Goal: Transaction & Acquisition: Purchase product/service

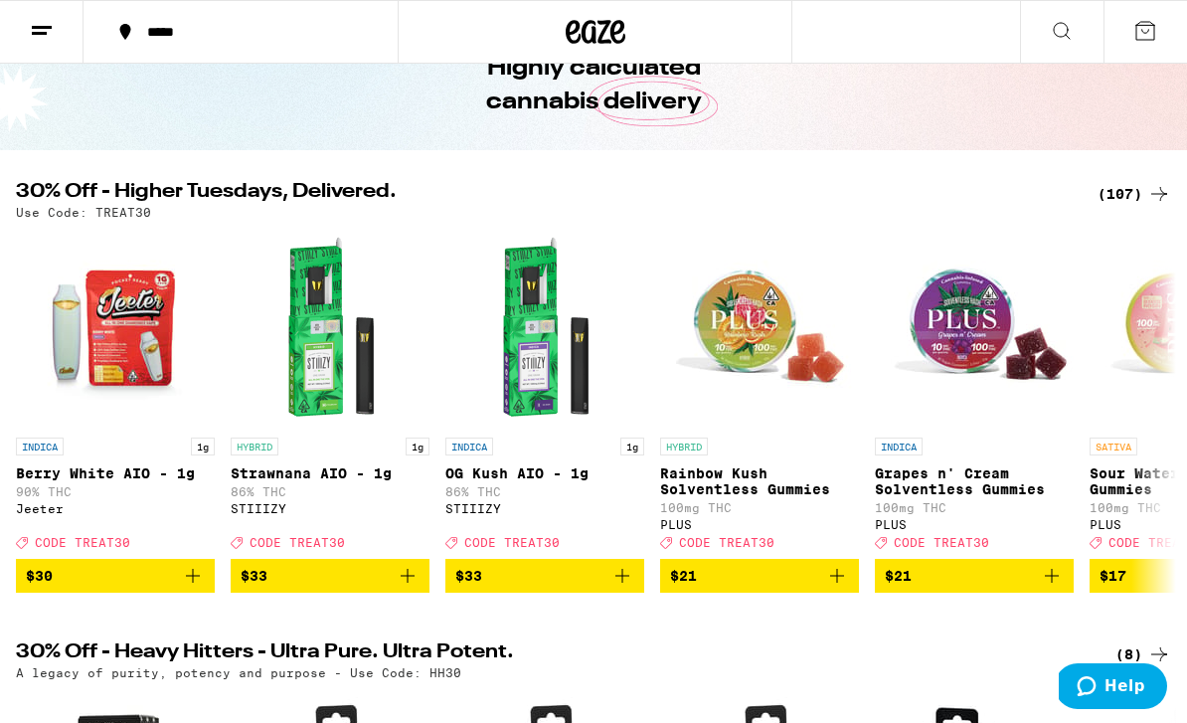
click at [1122, 194] on div "(107)" at bounding box center [1135, 194] width 74 height 24
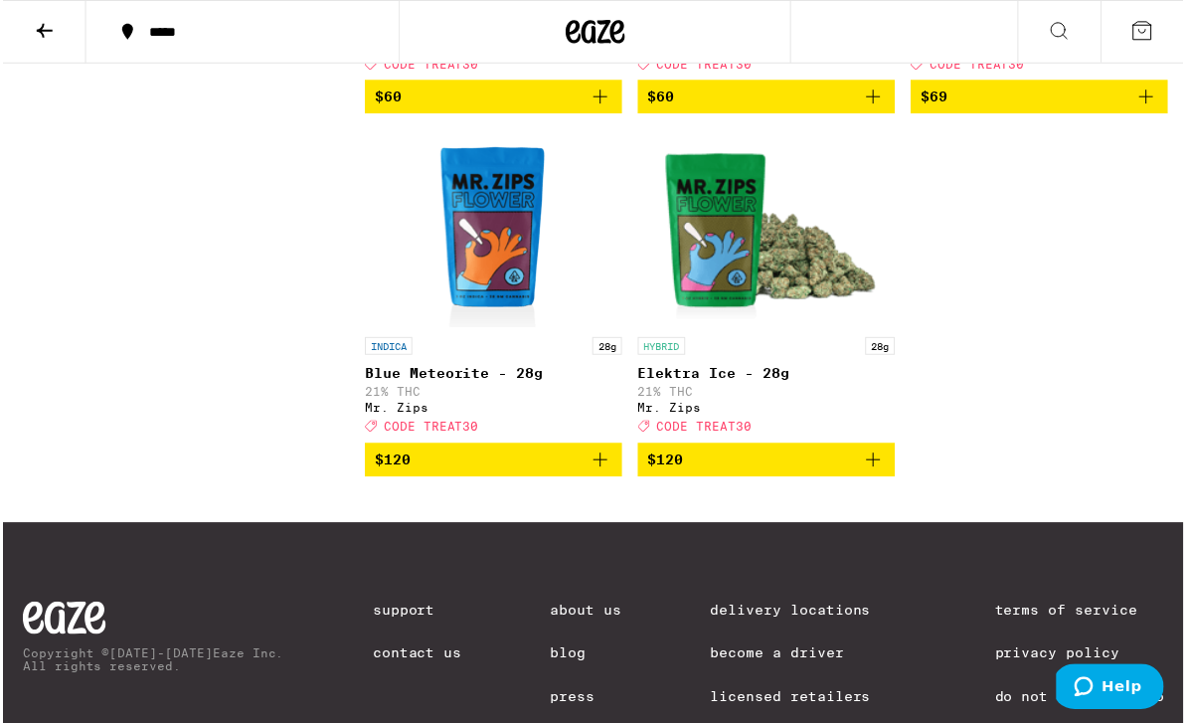
scroll to position [13317, 0]
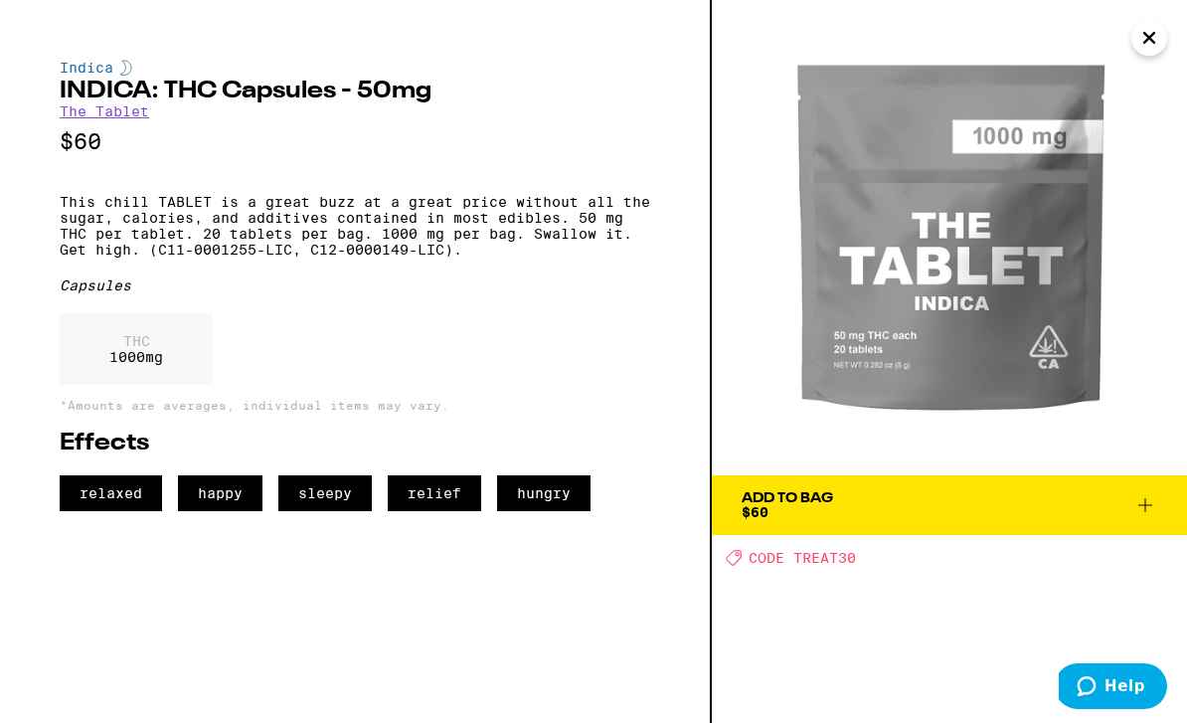
click at [1151, 509] on icon at bounding box center [1145, 505] width 24 height 24
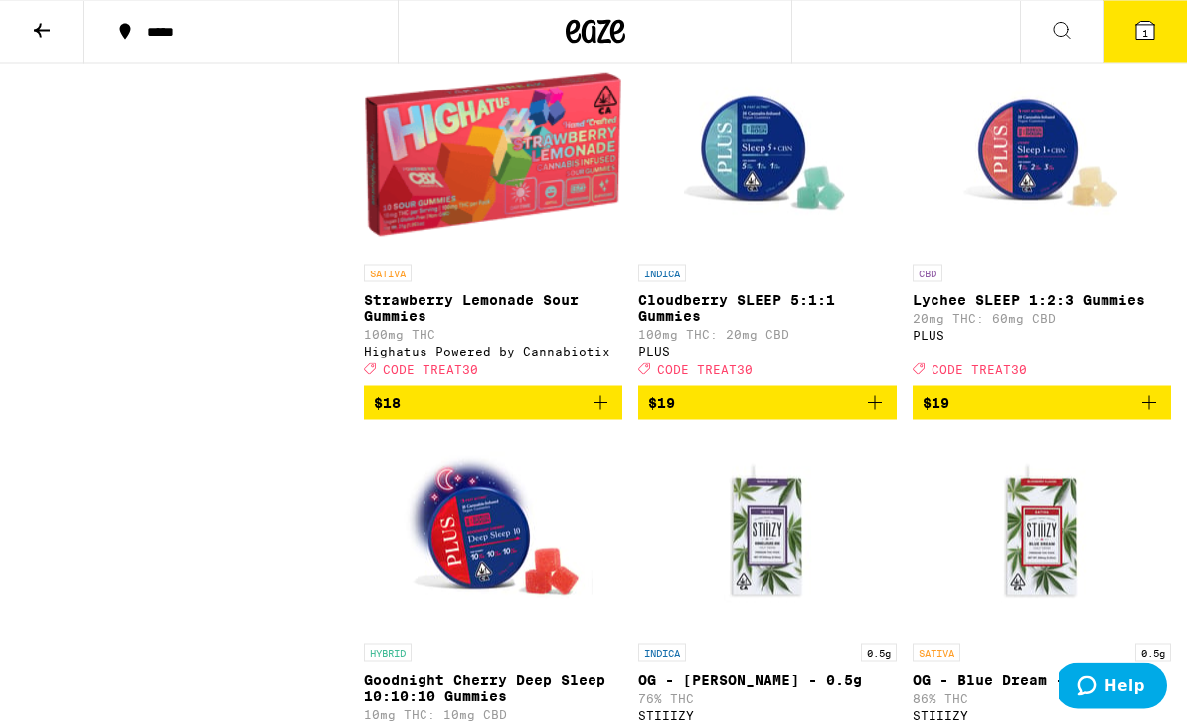
scroll to position [3696, 0]
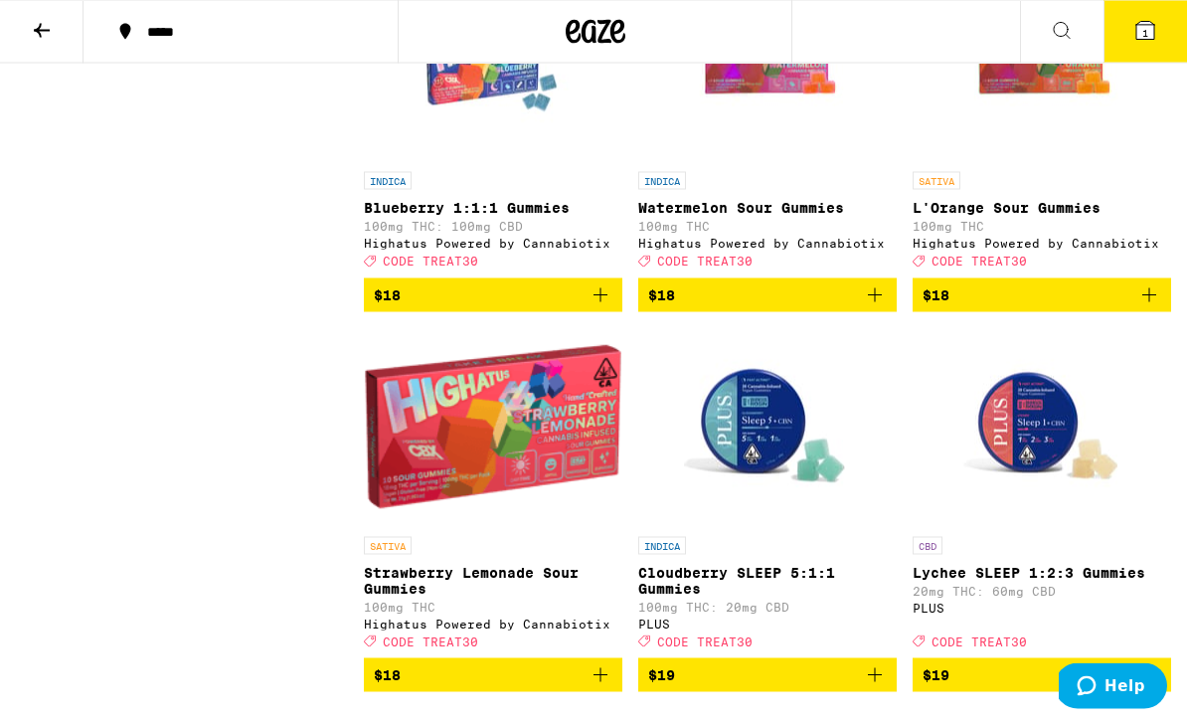
click at [1068, 29] on icon at bounding box center [1062, 31] width 16 height 16
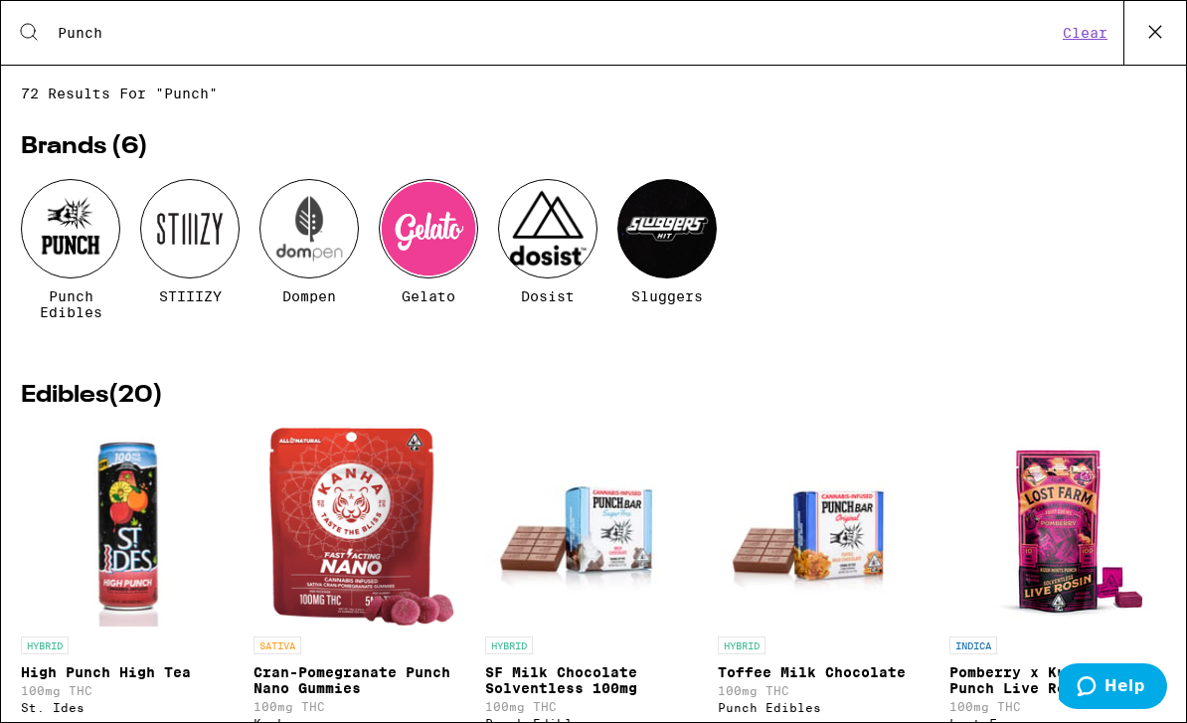
type input "Punch"
click at [74, 225] on div at bounding box center [70, 228] width 99 height 99
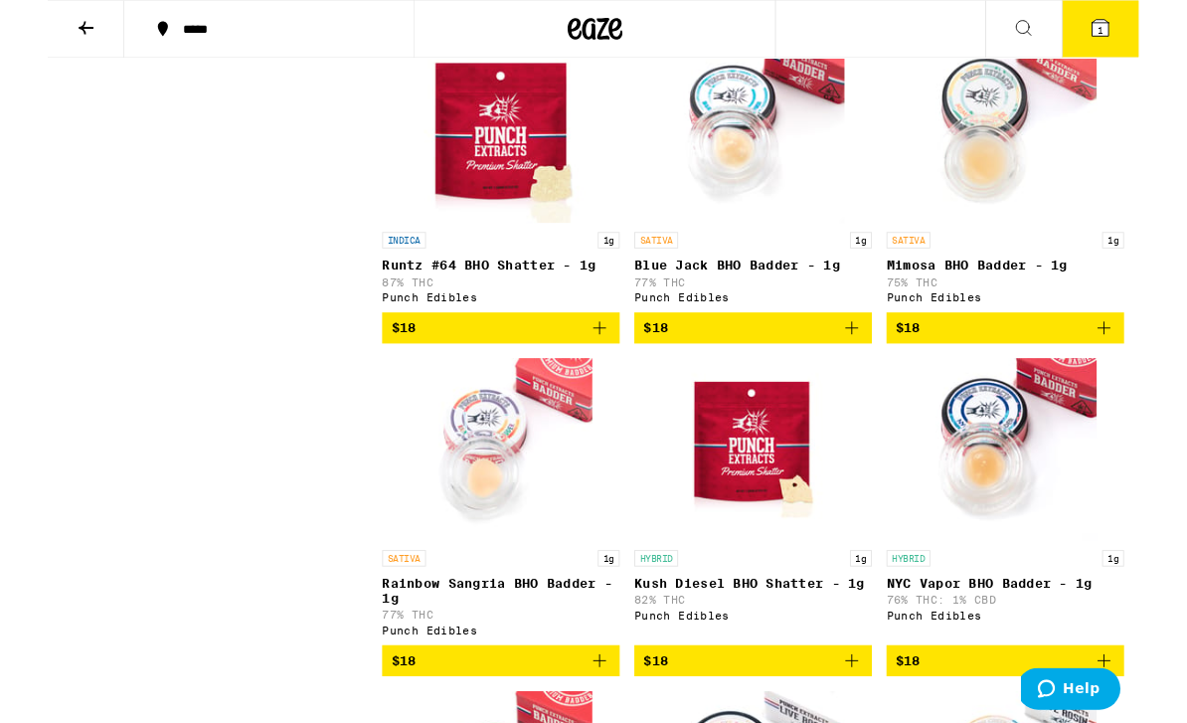
scroll to position [1307, 0]
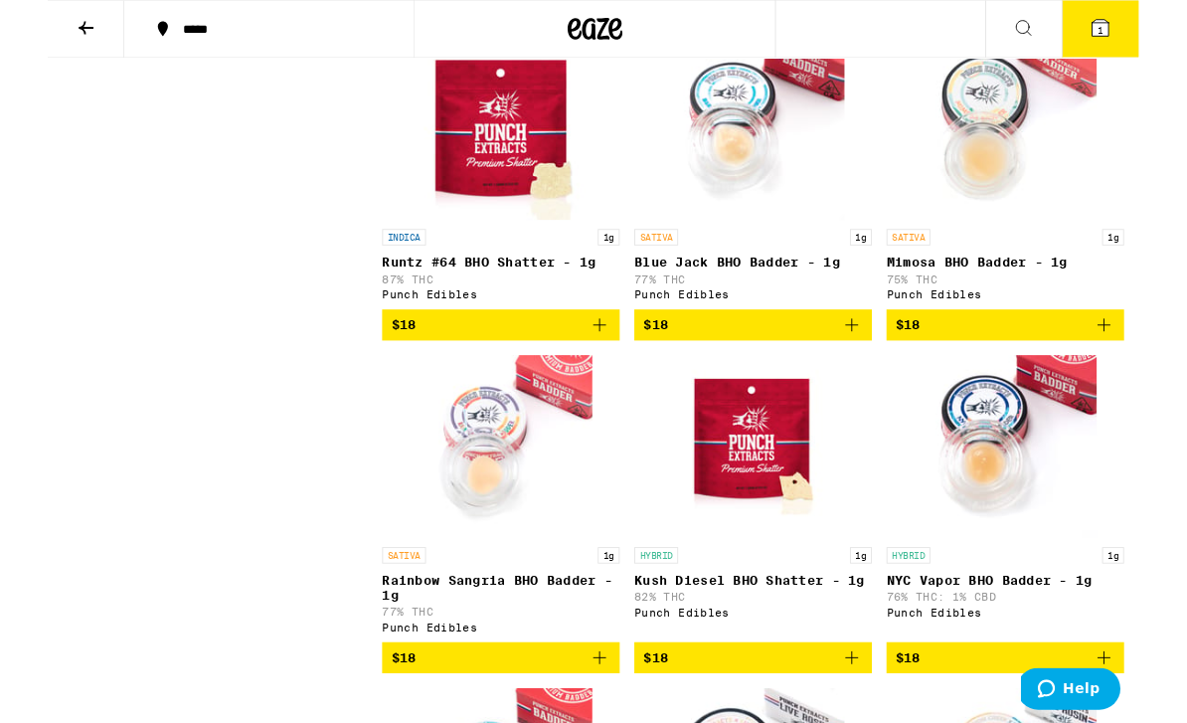
click at [466, 179] on img "Open page for Runtz #64 BHO Shatter - 1g from Punch Edibles" at bounding box center [493, 140] width 199 height 199
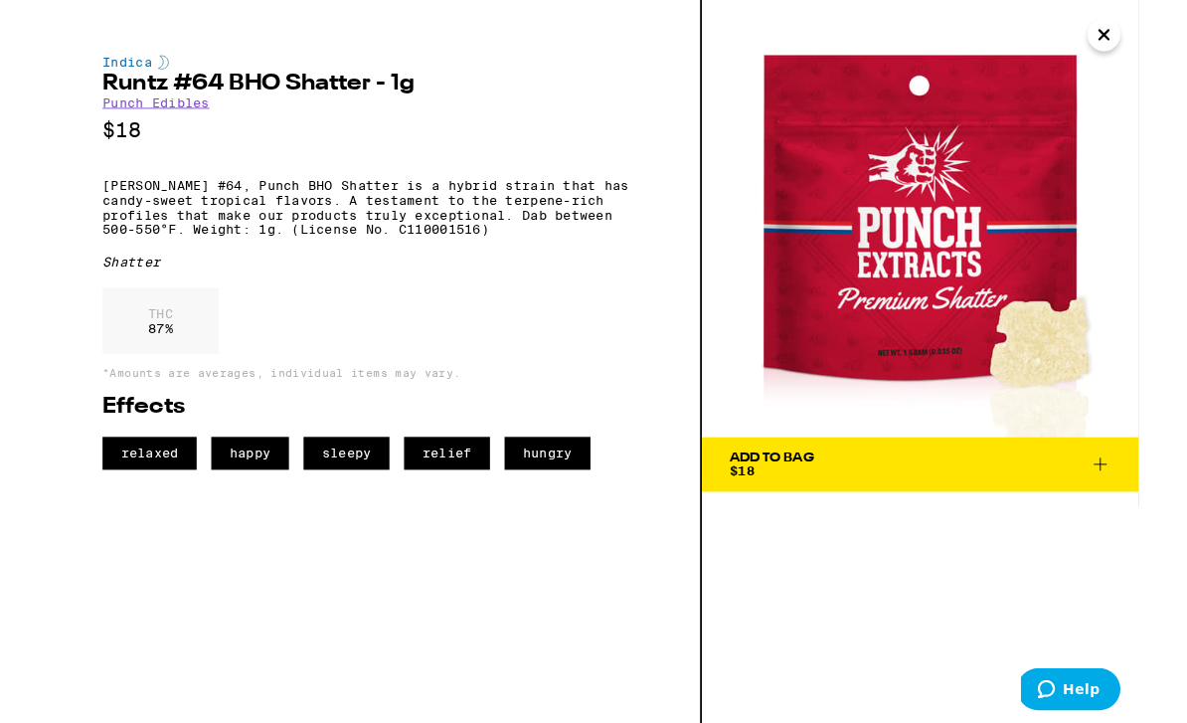
click at [1155, 38] on icon "Close" at bounding box center [1149, 38] width 24 height 30
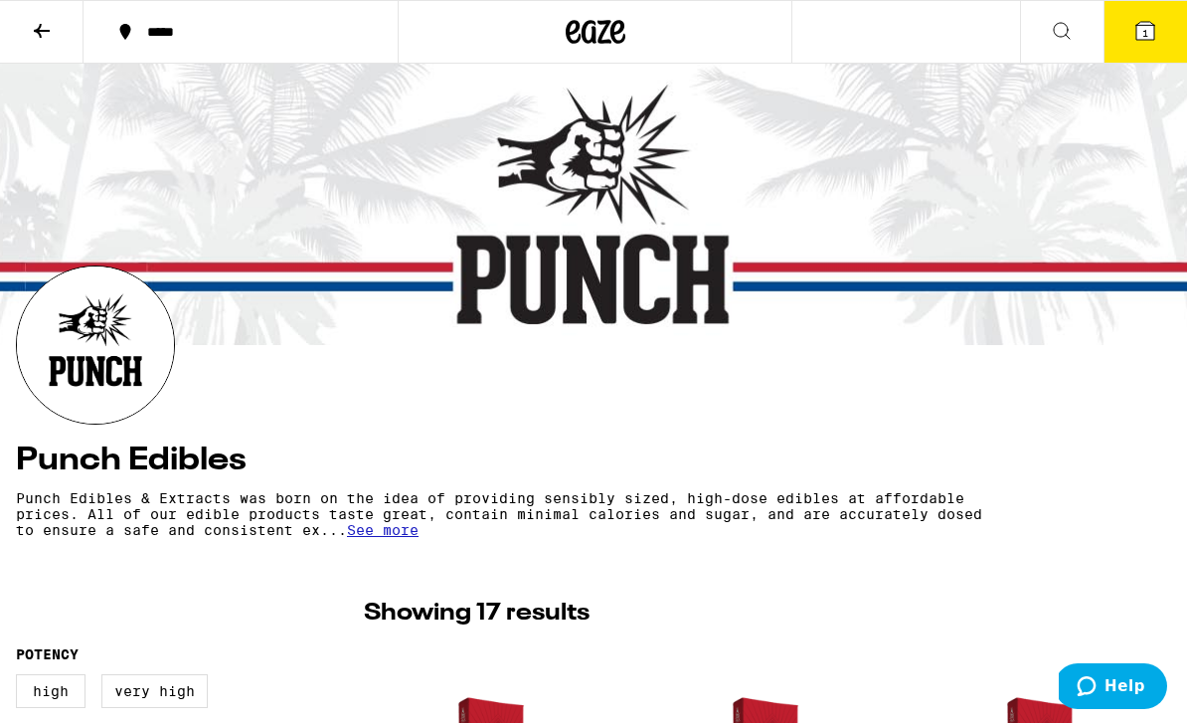
click at [1068, 36] on icon at bounding box center [1062, 31] width 16 height 16
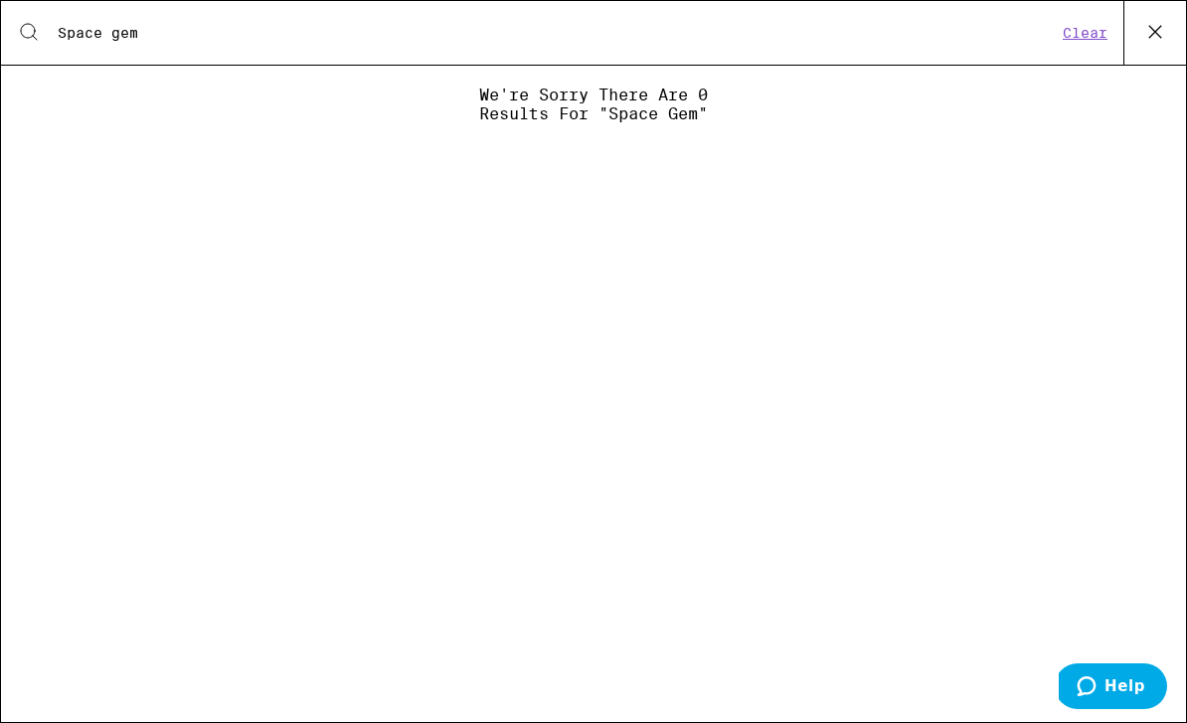
type input "Space gem"
click at [1083, 37] on button "Clear" at bounding box center [1085, 33] width 57 height 18
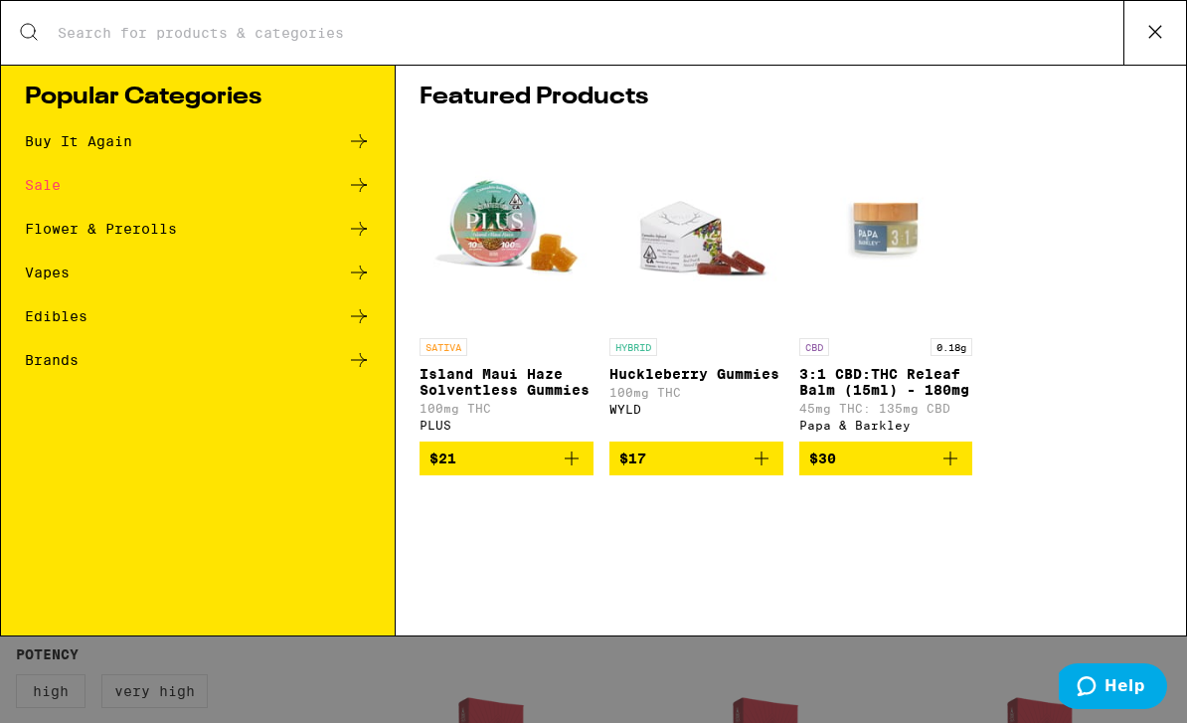
click at [246, 39] on input "Search for Products" at bounding box center [590, 33] width 1067 height 18
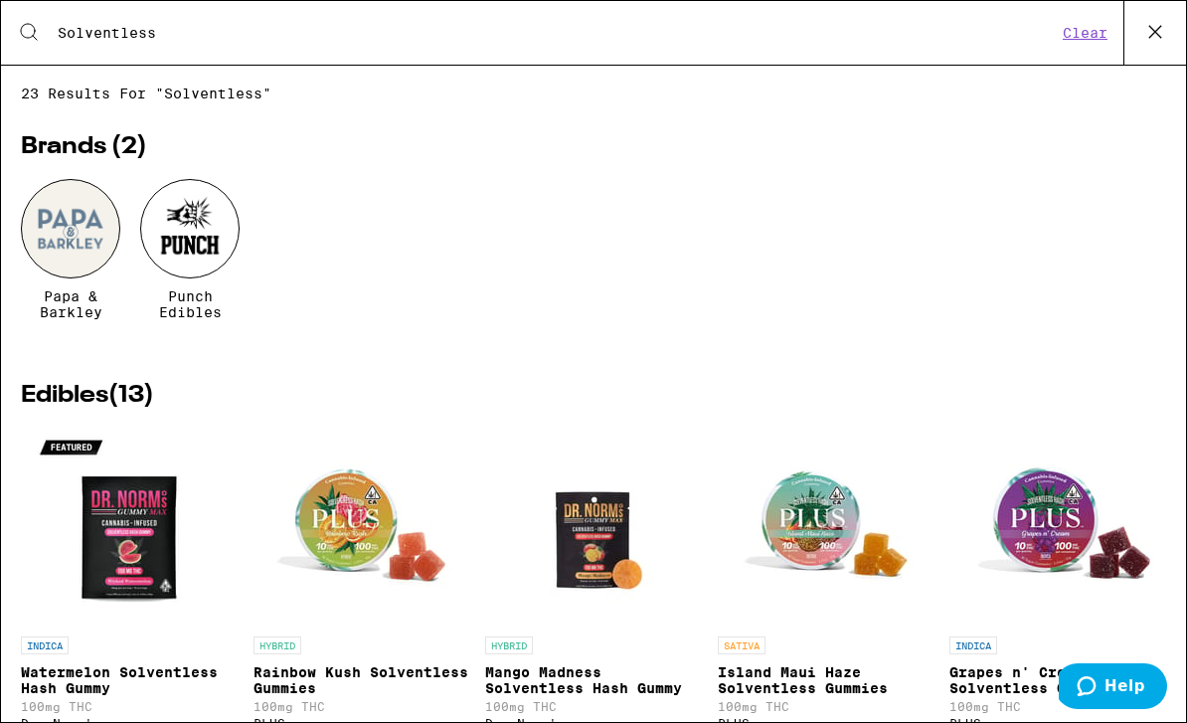
type input "Solventless"
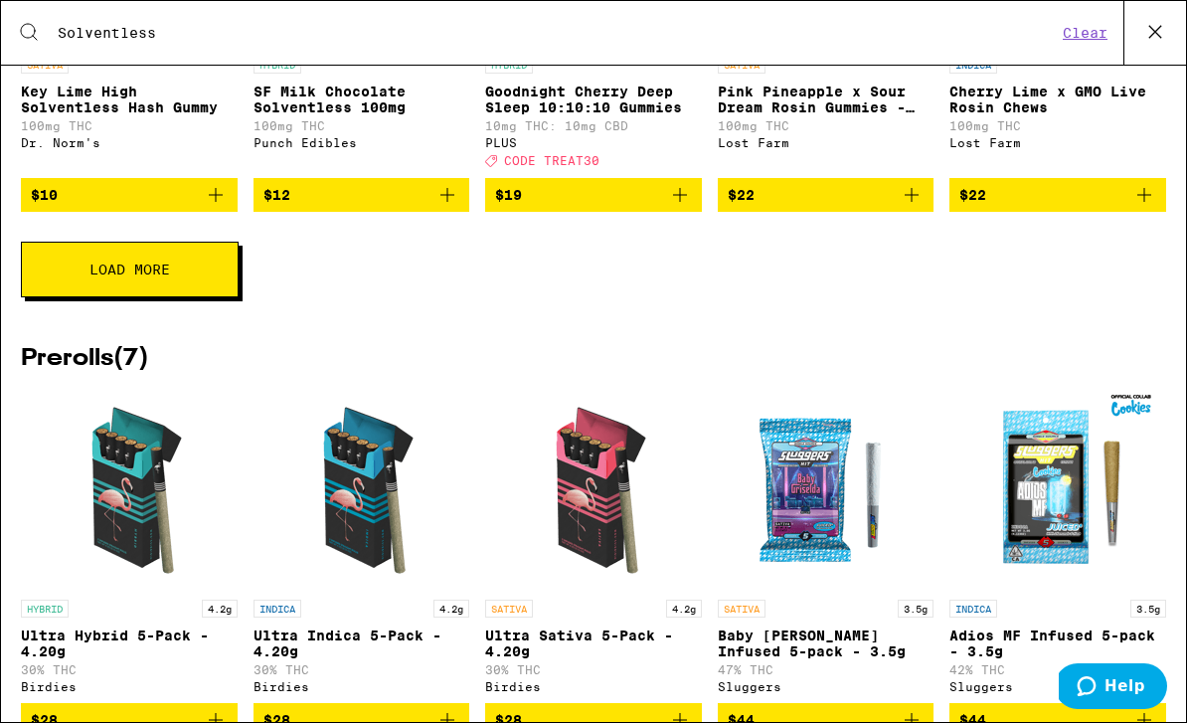
scroll to position [968, 0]
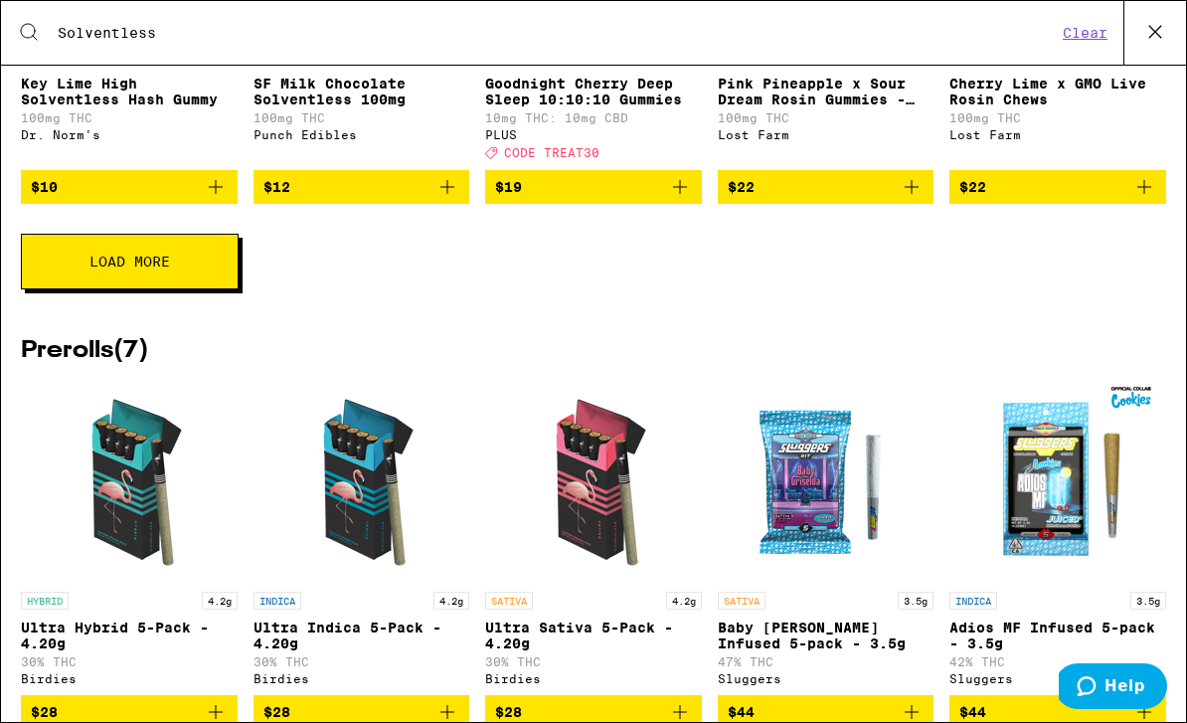
click at [128, 268] on span "Load More" at bounding box center [129, 261] width 81 height 14
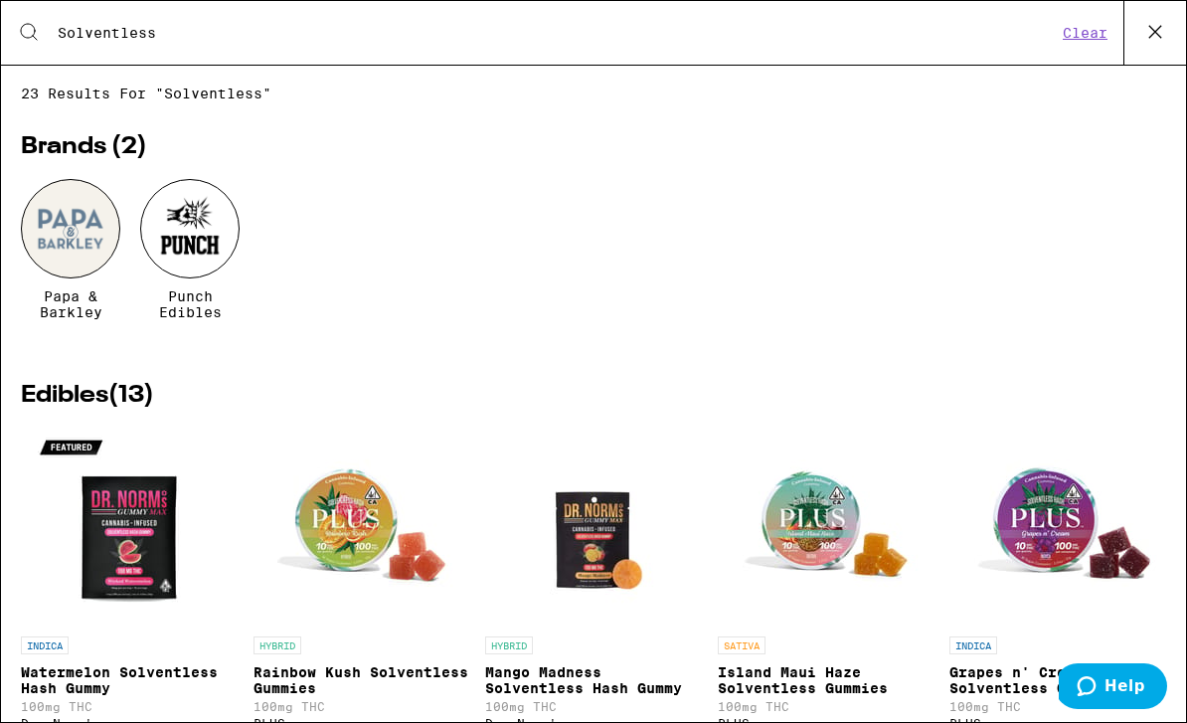
scroll to position [0, 0]
